Goal: Information Seeking & Learning: Learn about a topic

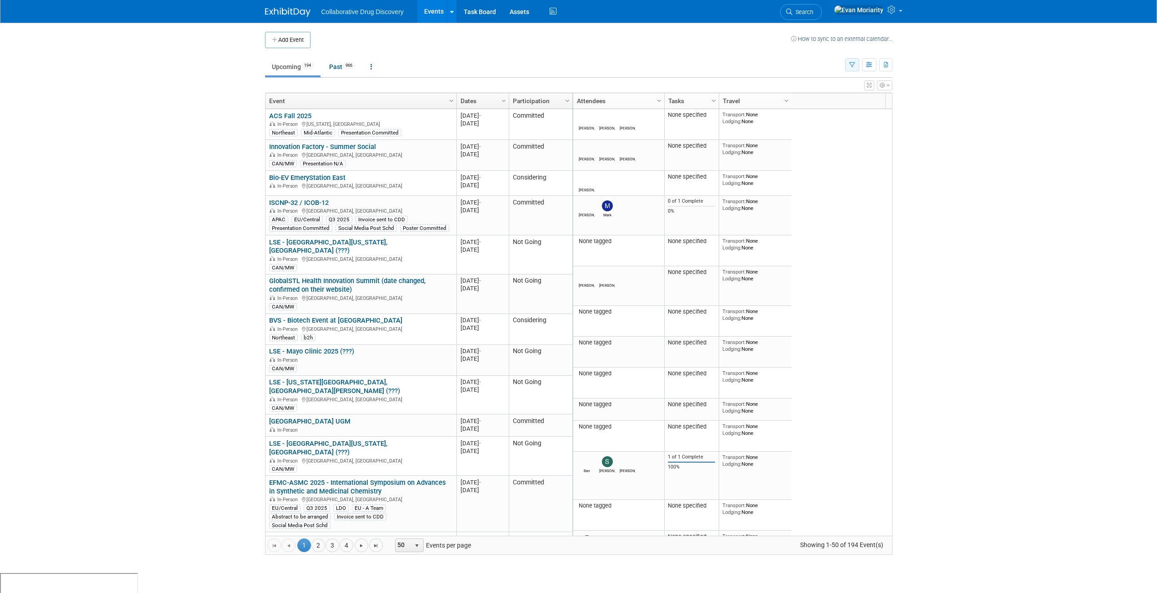
click at [850, 63] on icon "button" at bounding box center [852, 65] width 6 height 6
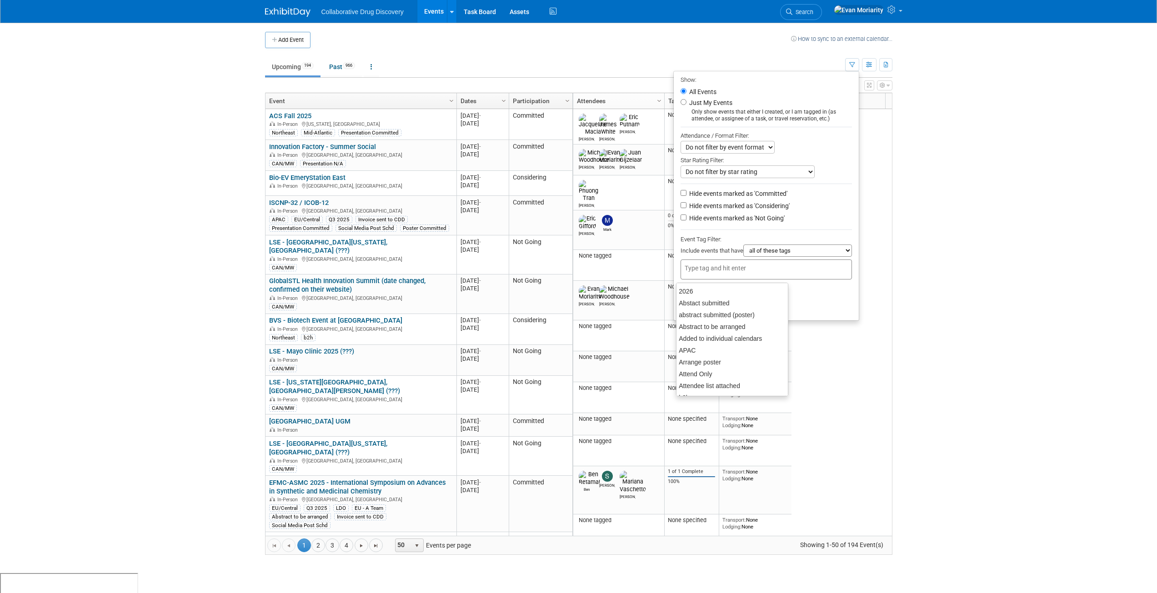
click at [743, 273] on input "text" at bounding box center [721, 268] width 73 height 9
type input "Can"
click at [728, 288] on div "CAN/MW" at bounding box center [739, 291] width 127 height 13
type input "CAN/MW"
click at [696, 306] on button "Apply" at bounding box center [694, 308] width 29 height 14
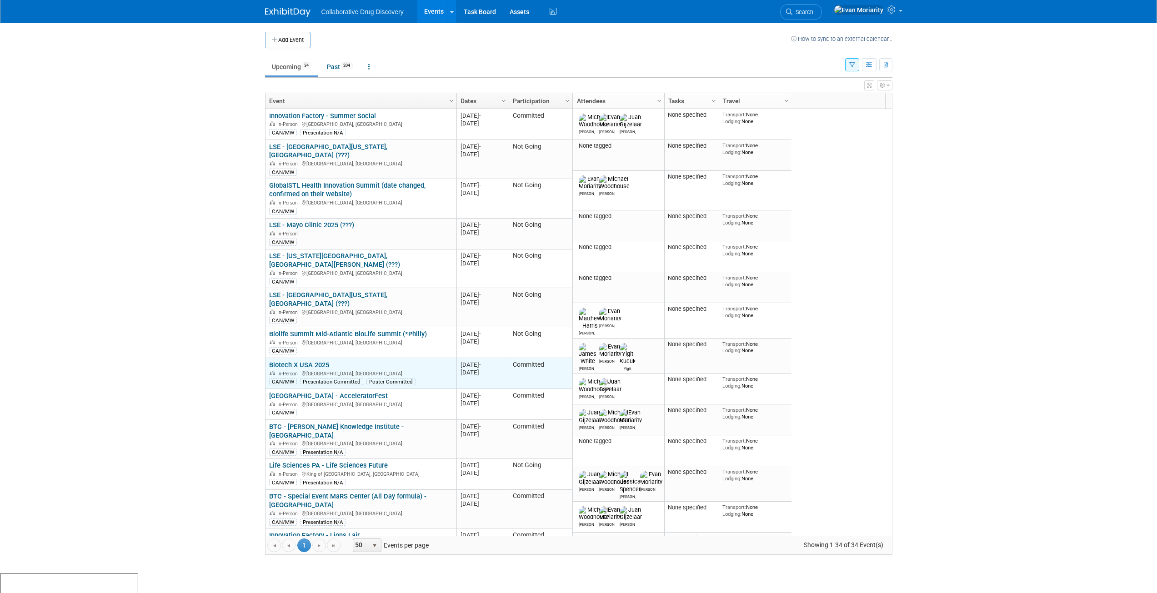
click at [322, 361] on link "Biotech X USA 2025" at bounding box center [299, 365] width 60 height 8
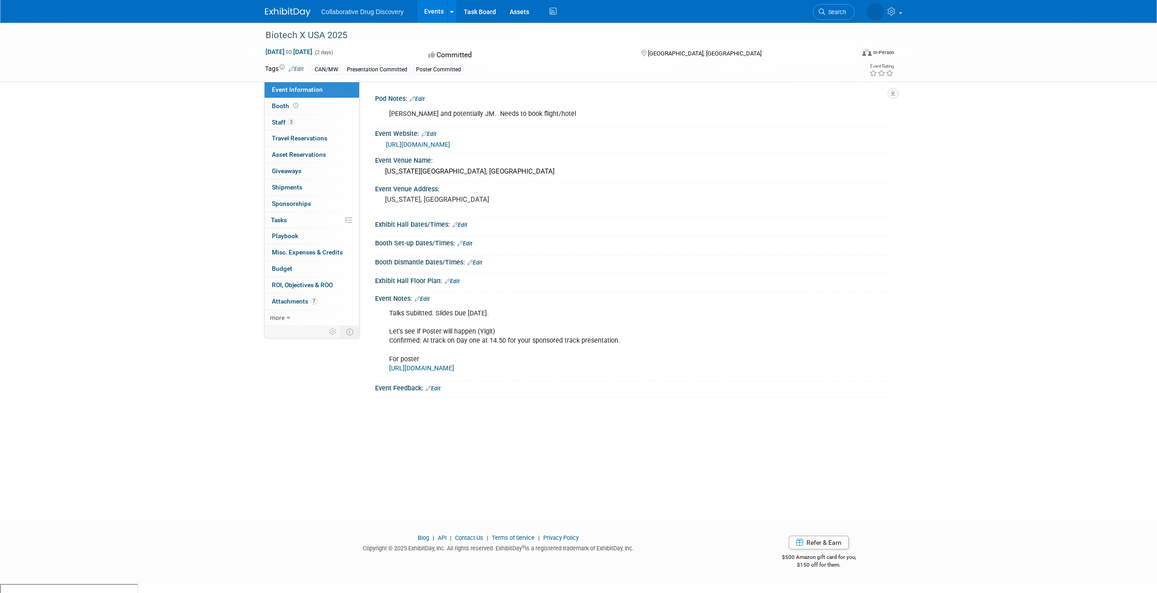
click at [450, 145] on link "[URL][DOMAIN_NAME]" at bounding box center [418, 144] width 64 height 7
